Goal: Navigation & Orientation: Find specific page/section

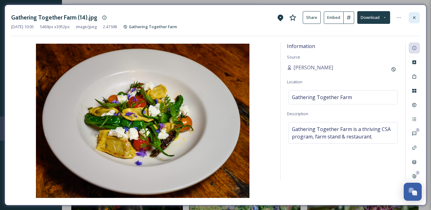
scroll to position [521, 0]
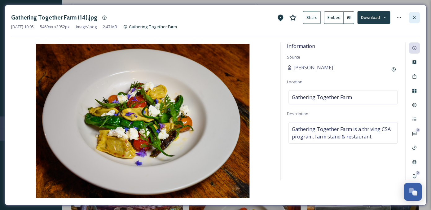
click at [414, 18] on icon at bounding box center [414, 17] width 5 height 5
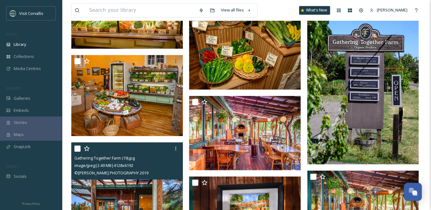
scroll to position [131, 0]
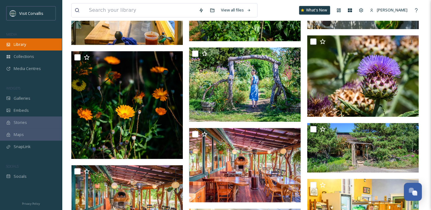
click at [38, 49] on div "Library" at bounding box center [31, 44] width 62 height 12
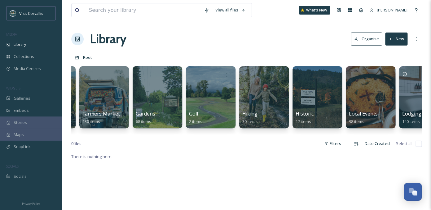
scroll to position [0, 972]
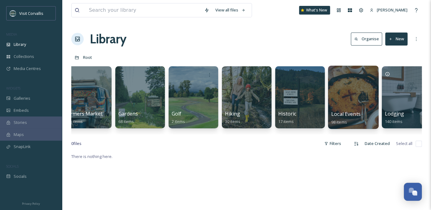
click at [350, 93] on div at bounding box center [353, 97] width 51 height 63
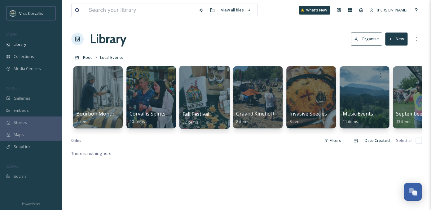
click at [196, 96] on div at bounding box center [204, 97] width 51 height 63
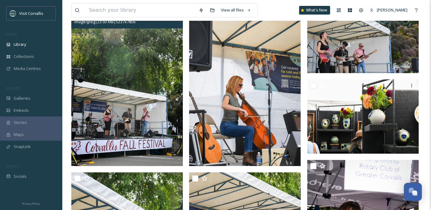
scroll to position [88, 0]
